Goal: Communication & Community: Answer question/provide support

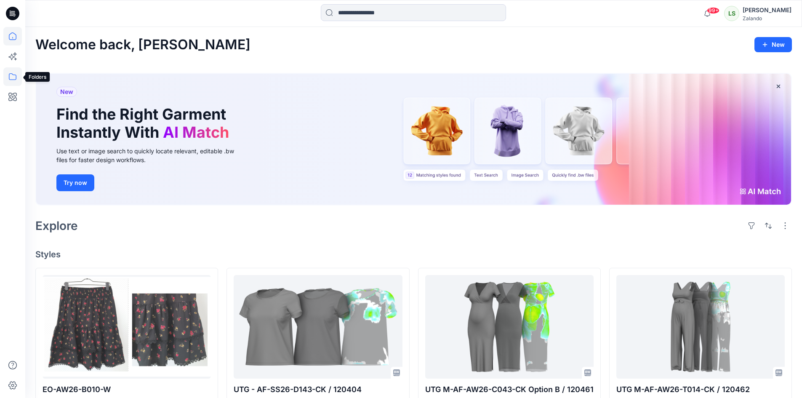
click at [10, 76] on icon at bounding box center [12, 76] width 19 height 19
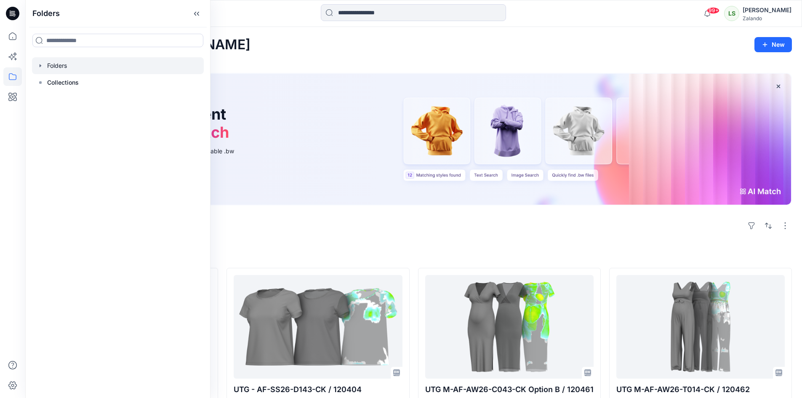
click at [41, 68] on icon "button" at bounding box center [40, 65] width 7 height 7
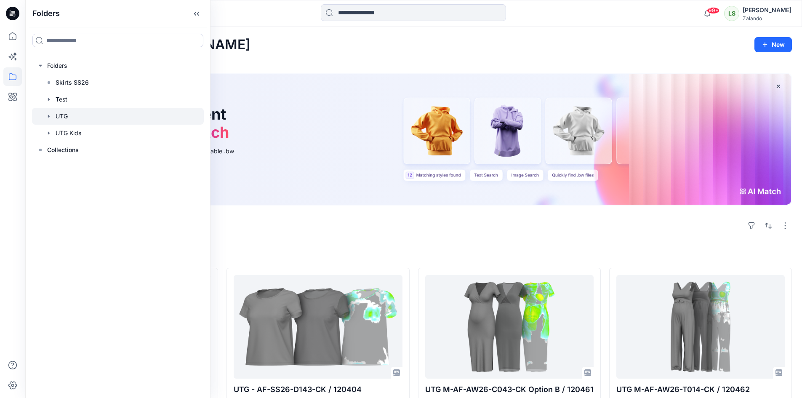
click at [68, 117] on div at bounding box center [118, 116] width 172 height 17
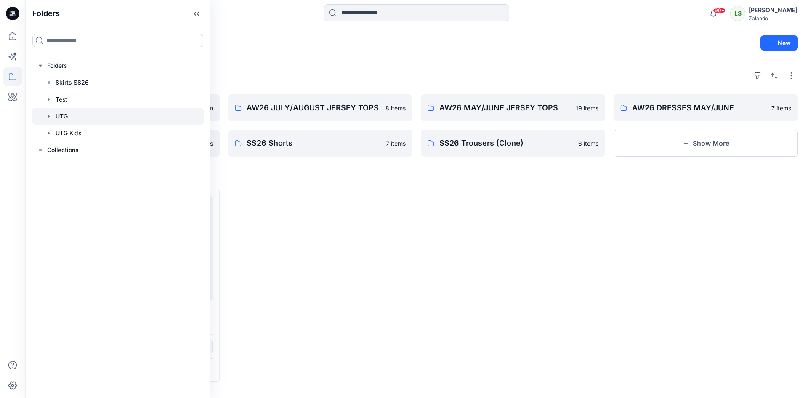
click at [293, 64] on div "Folders AW26 Skirts 1 item SS26 MAR/APR Jersey Tops 78 items AW26 JULY/AUGUST J…" at bounding box center [416, 228] width 783 height 339
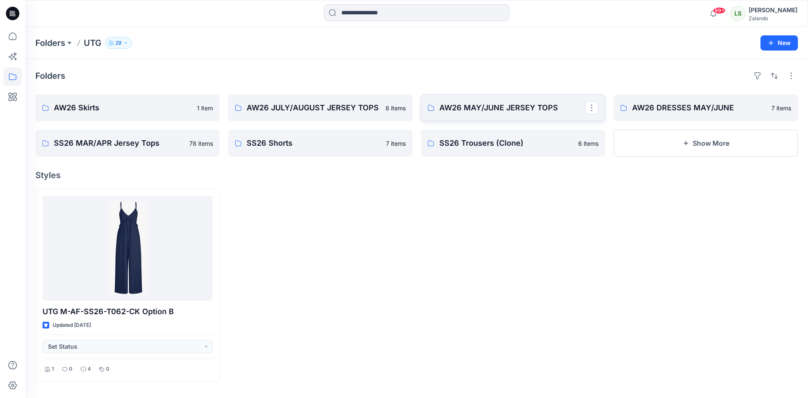
click at [501, 114] on link "AW26 MAY/JUNE JERSEY TOPS" at bounding box center [513, 107] width 184 height 27
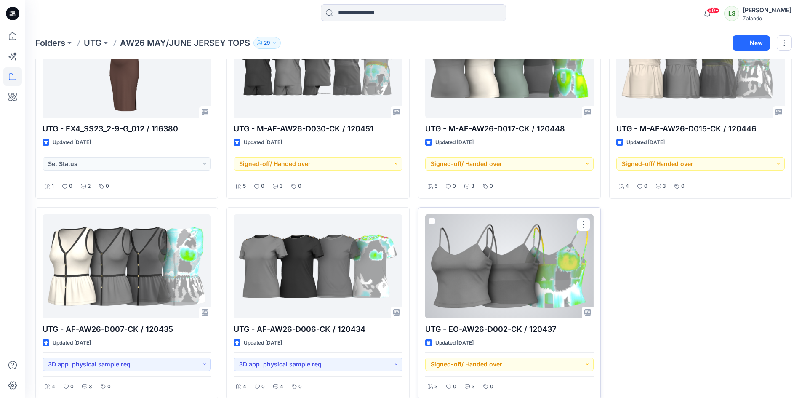
scroll to position [700, 0]
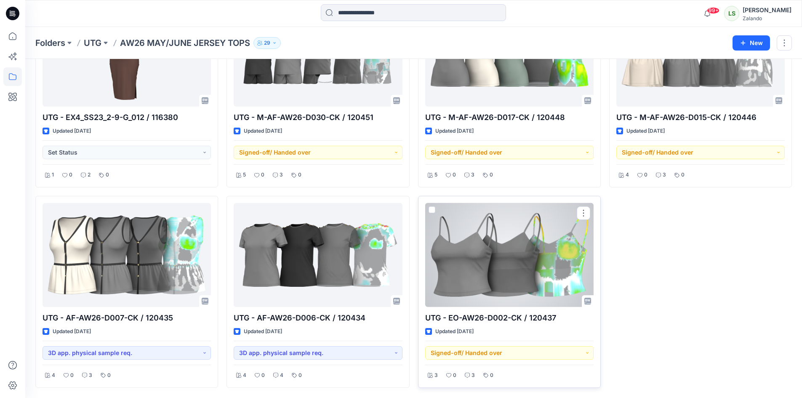
click at [502, 267] on div at bounding box center [509, 255] width 168 height 104
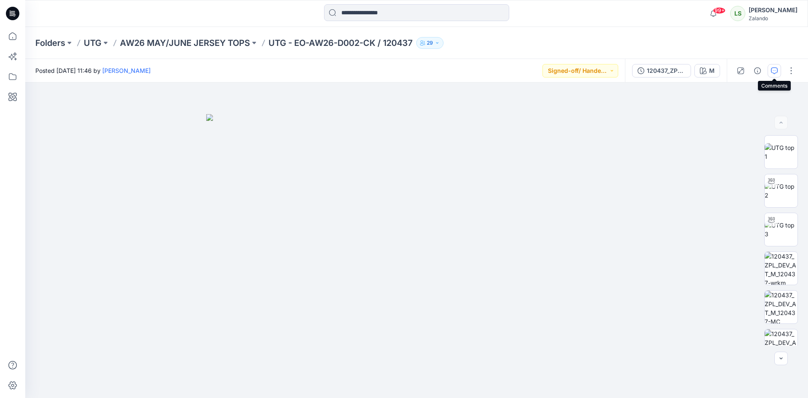
click at [775, 70] on icon "button" at bounding box center [774, 70] width 7 height 7
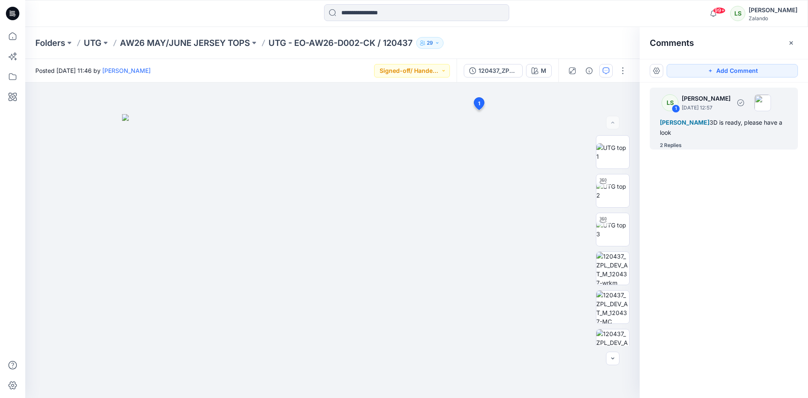
click at [672, 144] on div "2 Replies" at bounding box center [671, 145] width 22 height 8
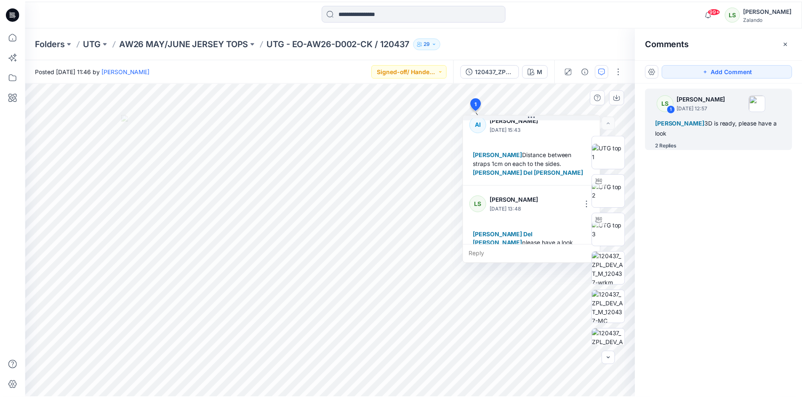
scroll to position [94, 0]
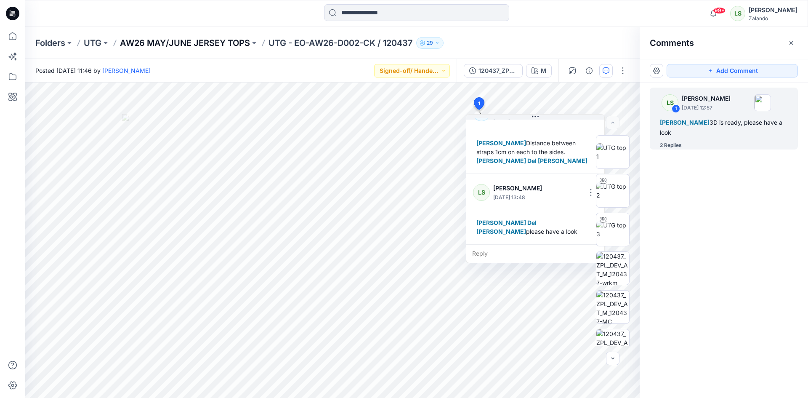
click at [207, 42] on p "AW26 MAY/JUNE JERSEY TOPS" at bounding box center [185, 43] width 130 height 12
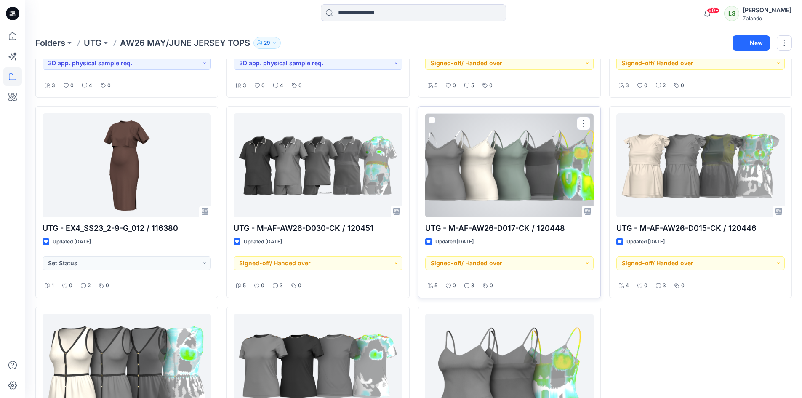
scroll to position [589, 0]
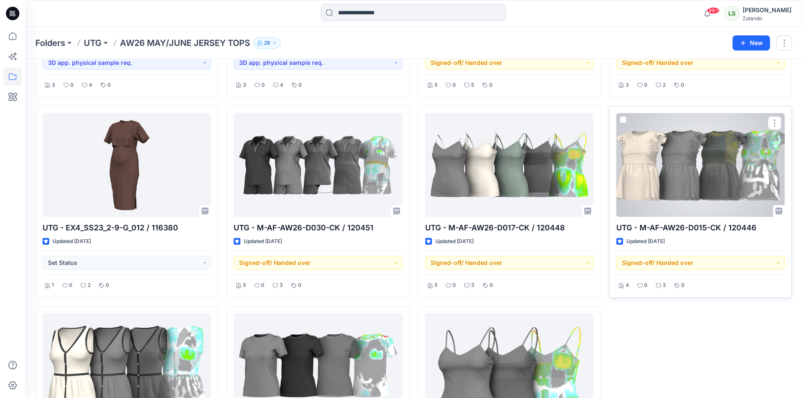
click at [687, 175] on div at bounding box center [700, 165] width 168 height 104
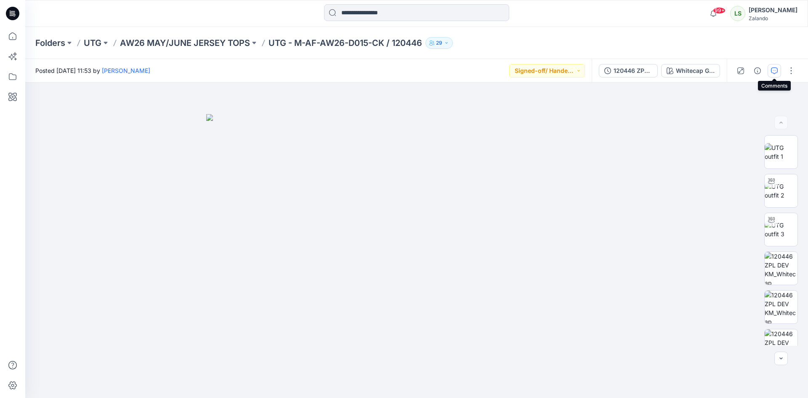
click at [772, 72] on icon "button" at bounding box center [774, 70] width 7 height 7
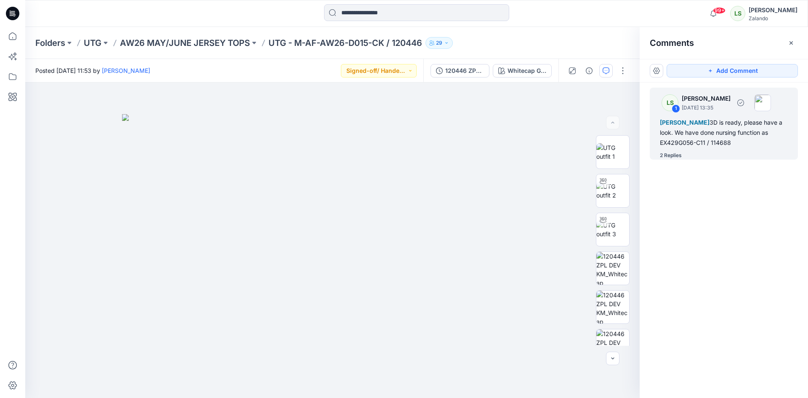
click at [673, 151] on div "2 Replies" at bounding box center [671, 155] width 22 height 8
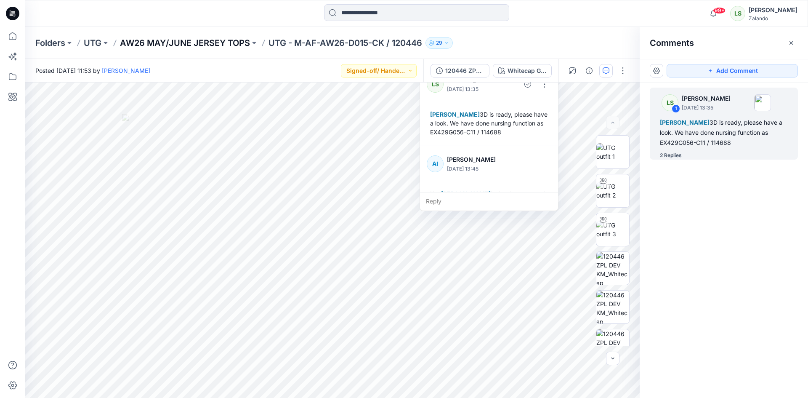
click at [232, 40] on p "AW26 MAY/JUNE JERSEY TOPS" at bounding box center [185, 43] width 130 height 12
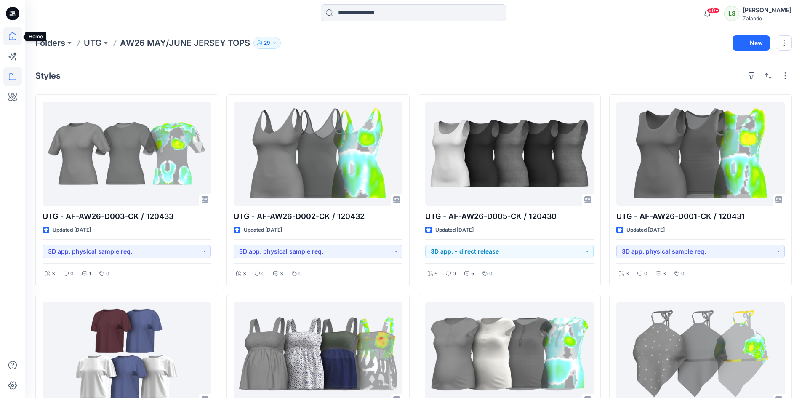
click at [13, 36] on icon at bounding box center [12, 36] width 19 height 19
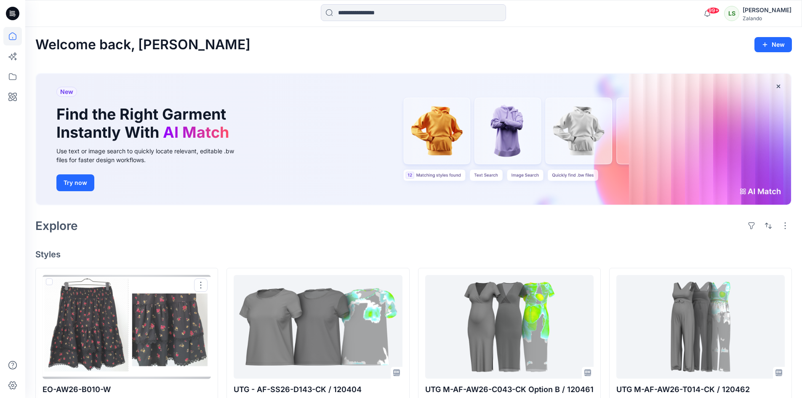
click at [156, 355] on div at bounding box center [127, 327] width 168 height 104
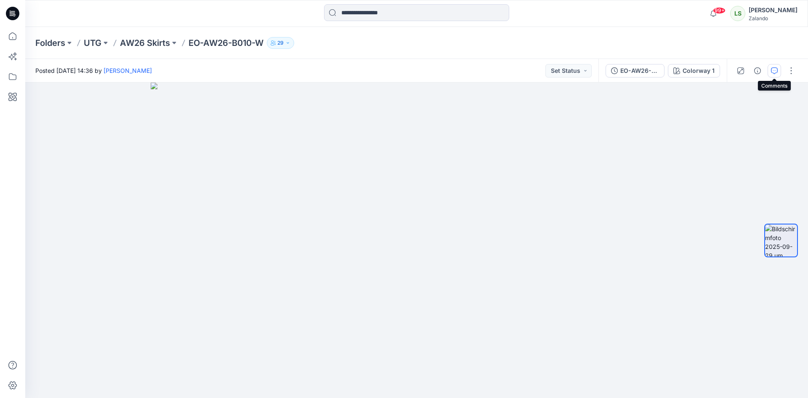
click at [769, 70] on button "button" at bounding box center [774, 70] width 13 height 13
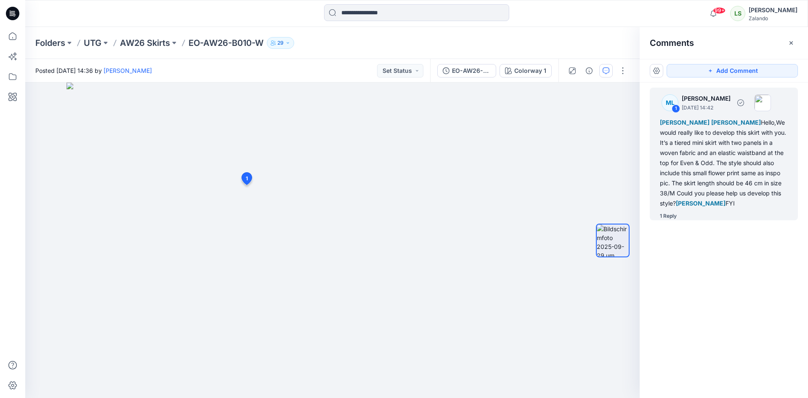
click at [670, 218] on div "1 Reply" at bounding box center [668, 216] width 17 height 8
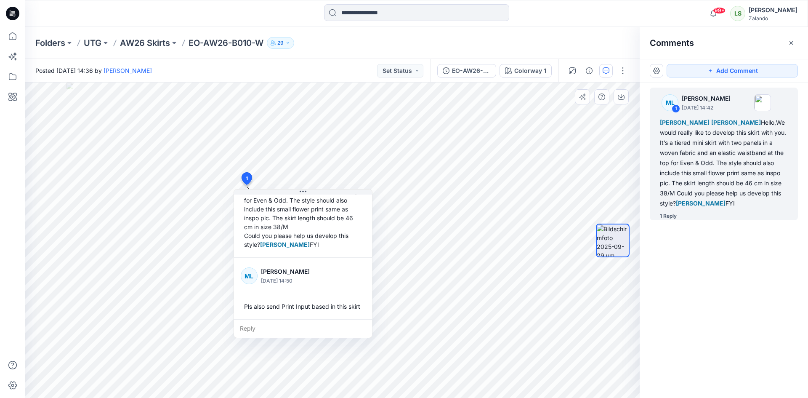
scroll to position [103, 0]
click at [261, 330] on div "Reply" at bounding box center [303, 328] width 138 height 19
type textarea "*"
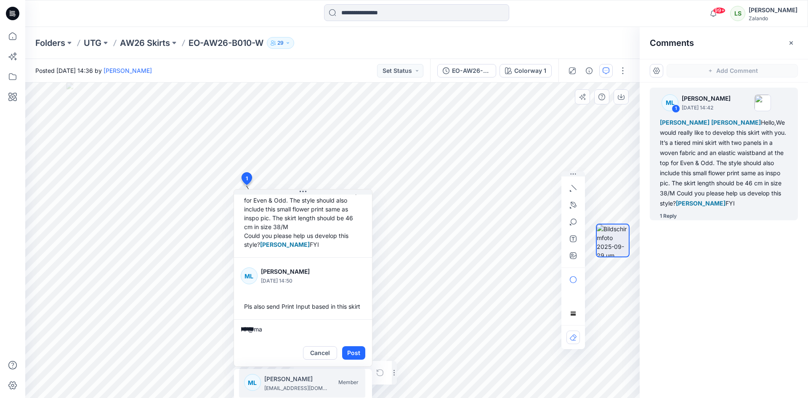
click at [283, 378] on p "[PERSON_NAME]" at bounding box center [295, 379] width 63 height 10
type textarea "**********"
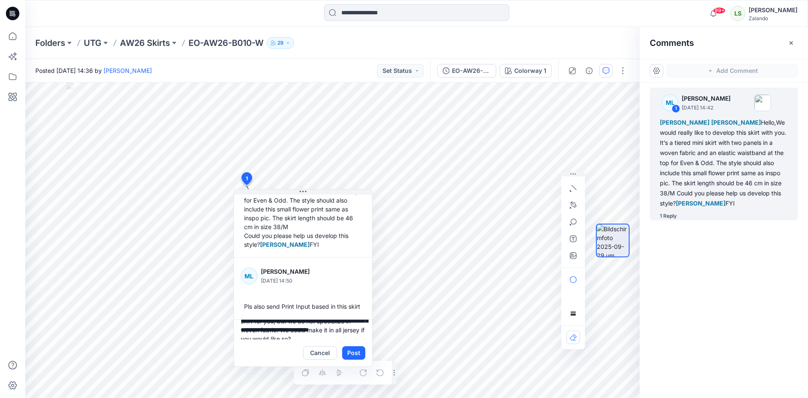
scroll to position [26, 0]
click at [353, 352] on button "Post" at bounding box center [353, 352] width 23 height 13
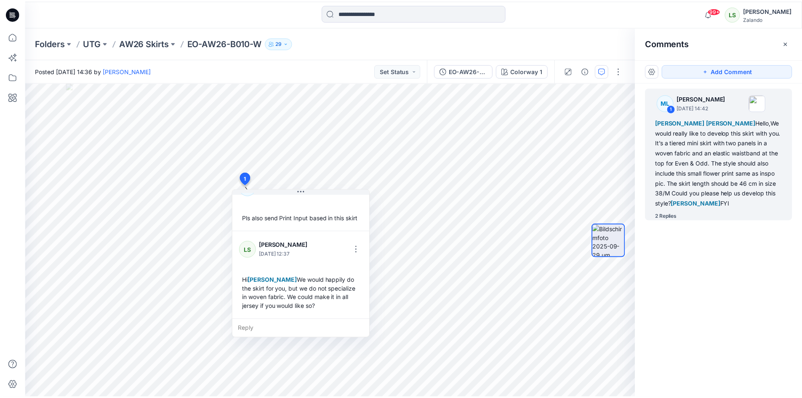
scroll to position [192, 0]
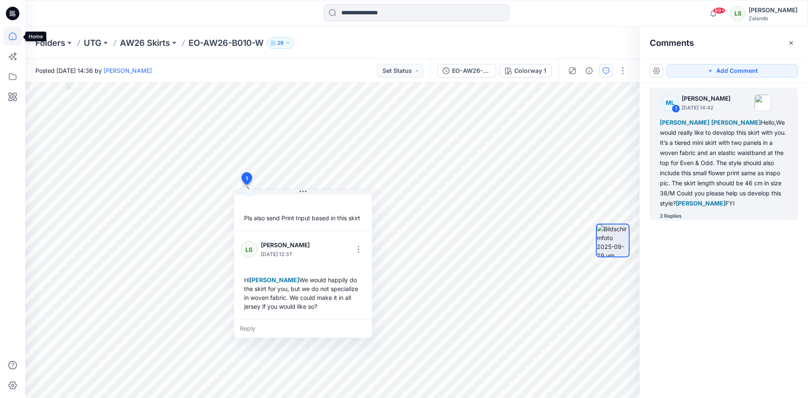
click at [11, 38] on icon at bounding box center [12, 36] width 19 height 19
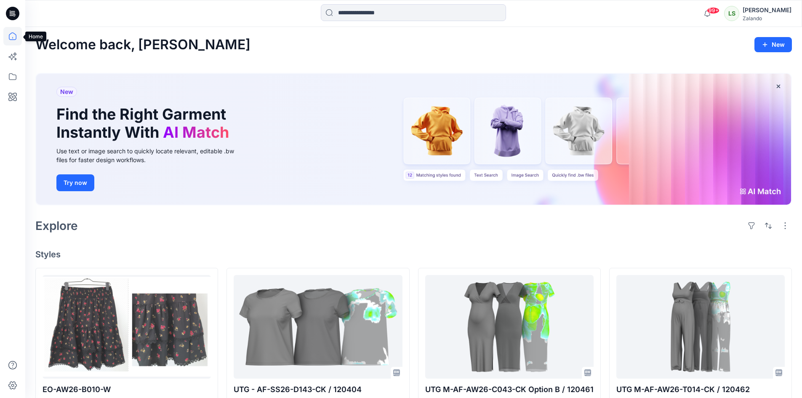
click at [8, 32] on icon at bounding box center [12, 36] width 19 height 19
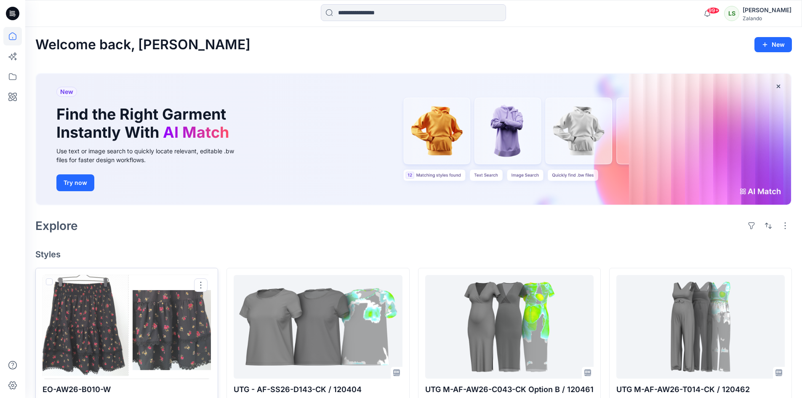
click at [172, 332] on div at bounding box center [127, 327] width 168 height 104
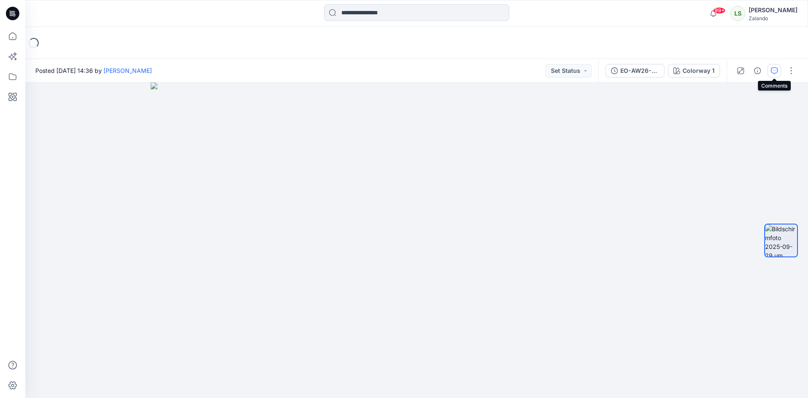
click at [775, 75] on button "button" at bounding box center [774, 70] width 13 height 13
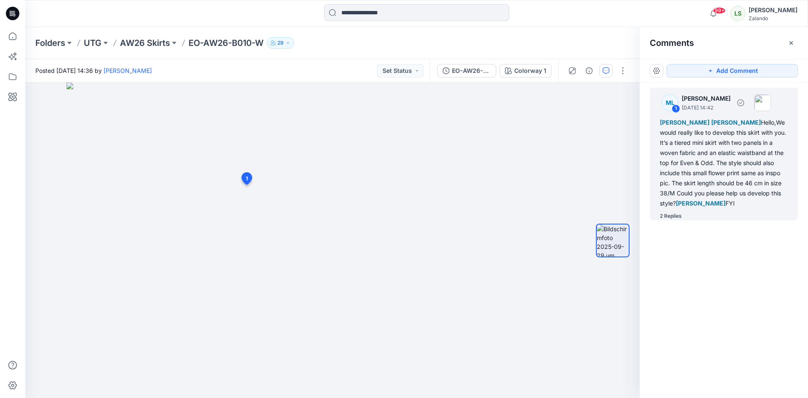
click at [681, 216] on div "2 Replies" at bounding box center [671, 216] width 22 height 8
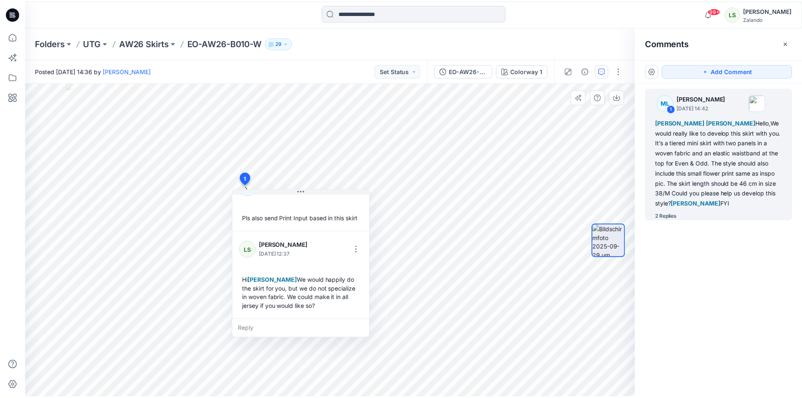
scroll to position [192, 0]
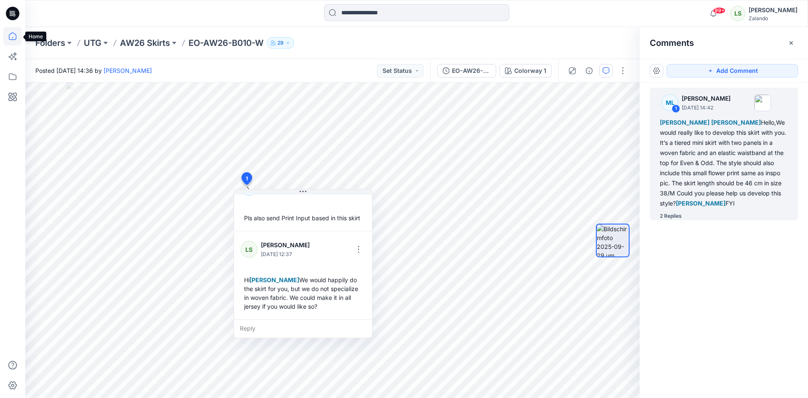
click at [16, 42] on icon at bounding box center [12, 36] width 19 height 19
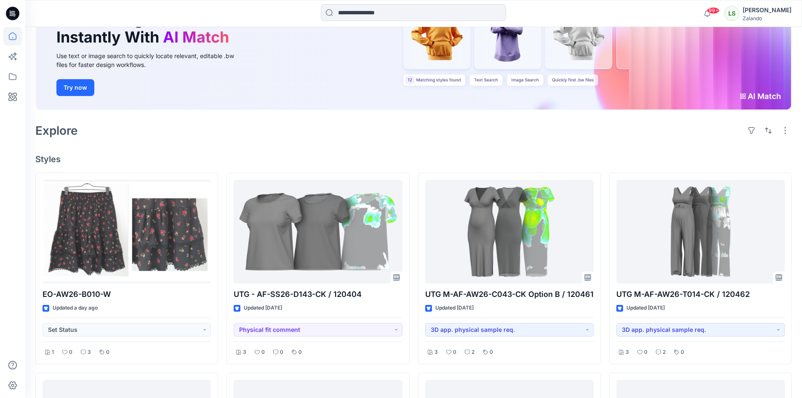
scroll to position [126, 0]
